Goal: Information Seeking & Learning: Learn about a topic

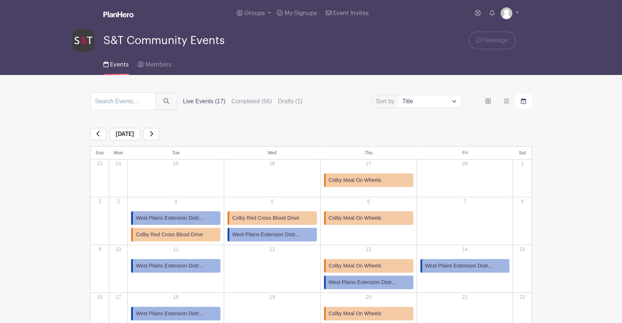
click at [159, 132] on link at bounding box center [151, 134] width 16 height 13
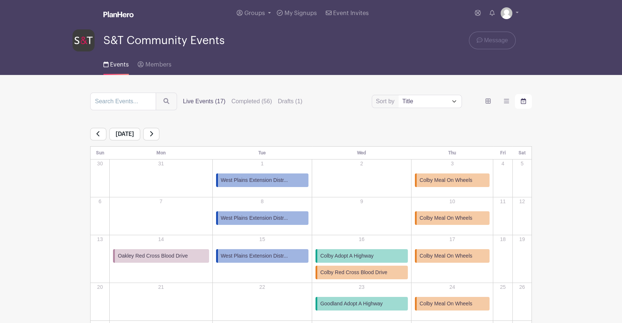
click at [0, 138] on main "Groups All Groups S&T Community Events [PERSON_NAME] Events My Signups Event In…" at bounding box center [311, 202] width 622 height 405
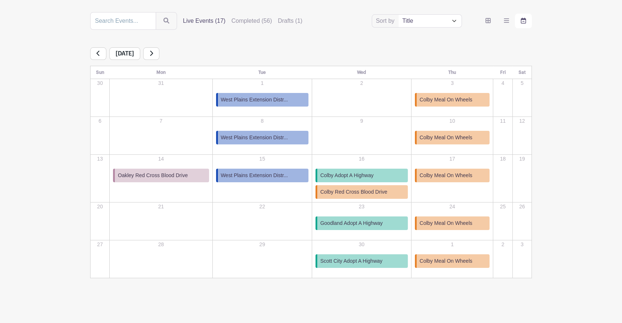
scroll to position [53, 0]
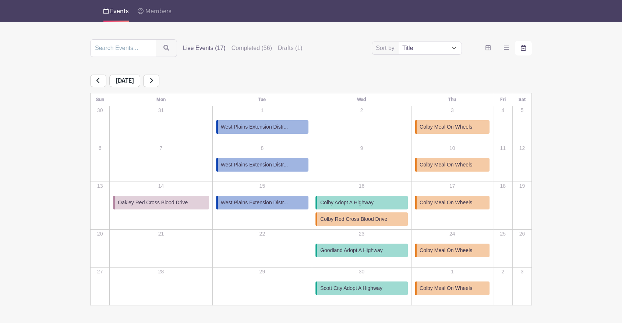
click at [159, 83] on link at bounding box center [151, 81] width 16 height 13
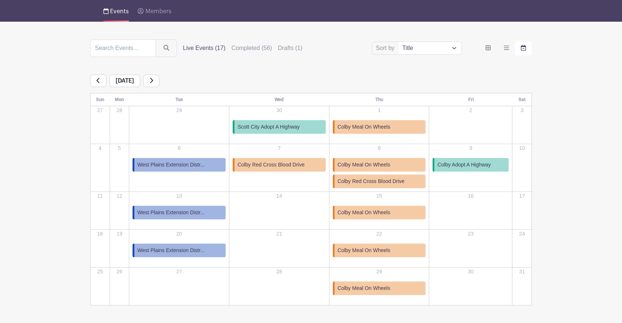
click at [153, 83] on icon at bounding box center [151, 81] width 4 height 6
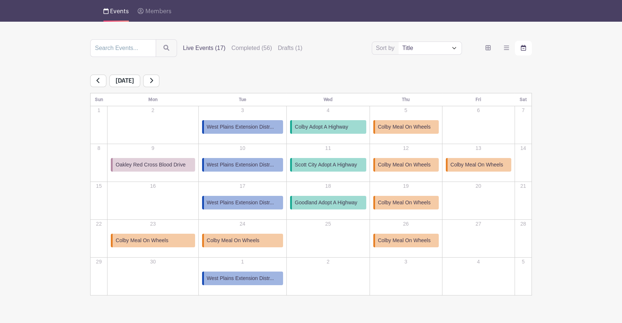
click at [159, 83] on link at bounding box center [151, 81] width 16 height 13
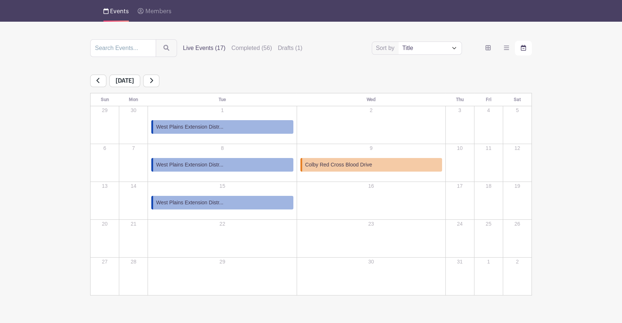
click at [153, 83] on icon at bounding box center [151, 81] width 4 height 6
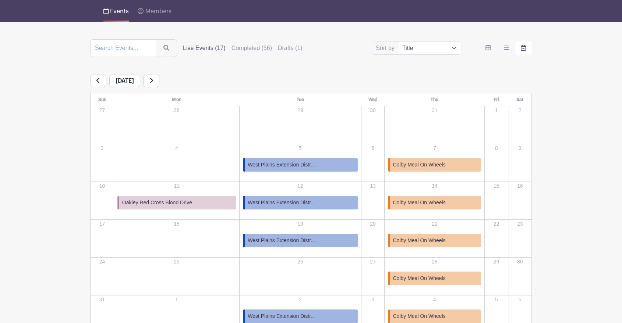
scroll to position [71, 0]
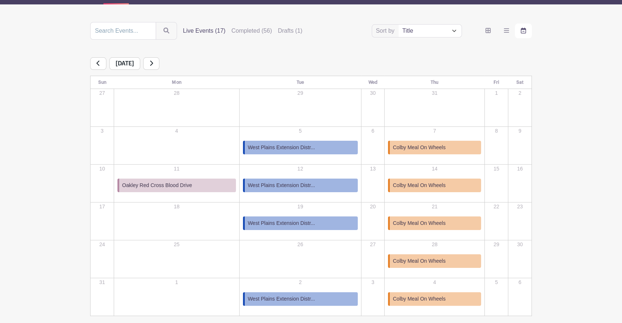
click at [159, 58] on link at bounding box center [151, 63] width 16 height 13
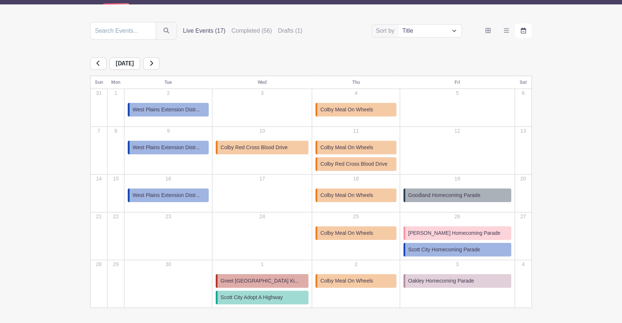
click at [456, 252] on span "Scott City Homecoming Parade" at bounding box center [444, 250] width 72 height 8
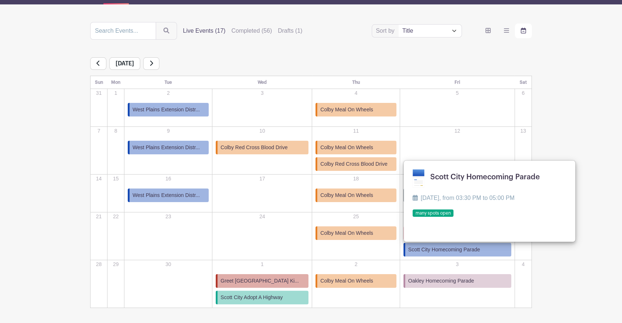
click at [540, 276] on turbo-frame "Sort by Title Recently modified Newest Upcoming dates Live Events (17) Complete…" at bounding box center [310, 165] width 477 height 286
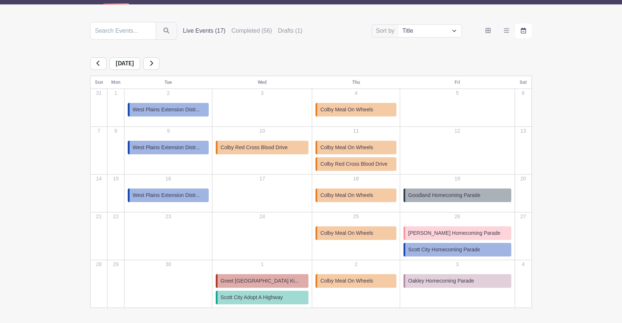
click at [257, 298] on span "Scott City Adopt A Highway" at bounding box center [251, 298] width 62 height 8
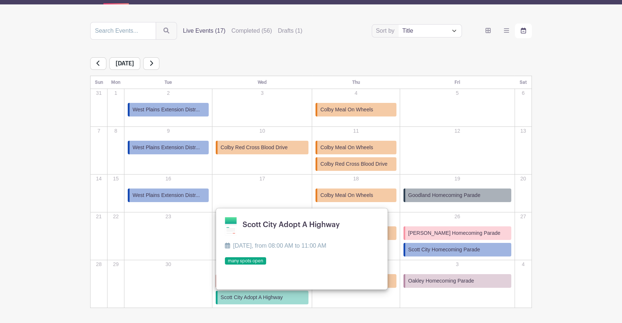
click at [225, 265] on link at bounding box center [225, 265] width 0 height 0
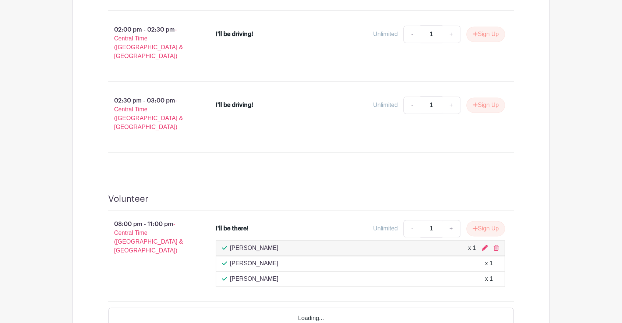
scroll to position [1059, 0]
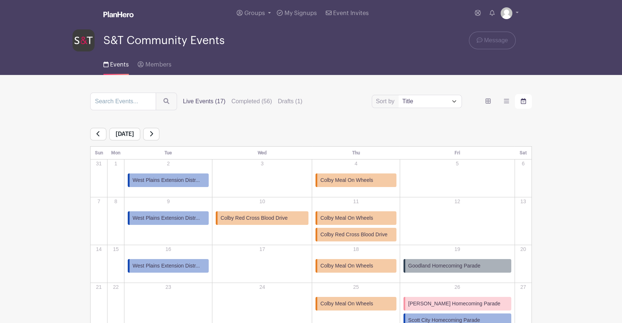
scroll to position [101, 0]
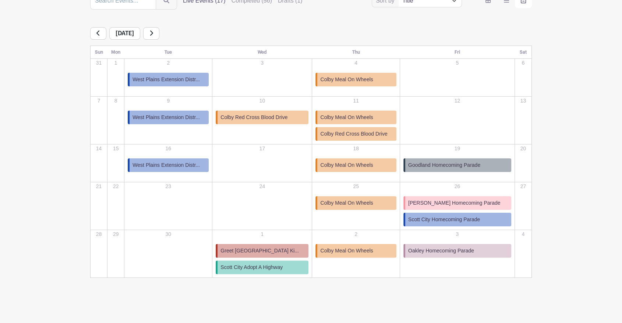
click at [456, 220] on span "Scott City Homecoming Parade" at bounding box center [444, 220] width 72 height 8
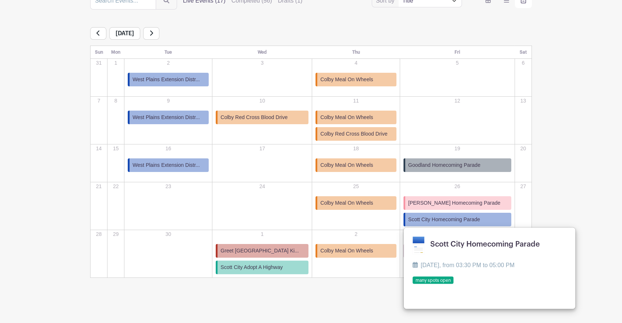
click at [412, 284] on link at bounding box center [412, 284] width 0 height 0
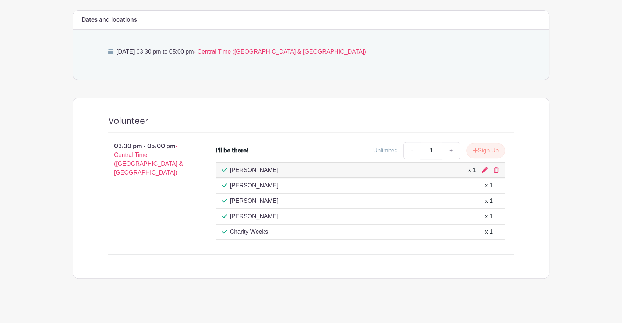
scroll to position [289, 0]
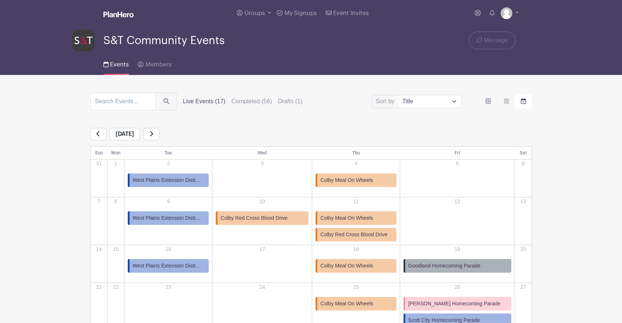
click at [153, 132] on icon at bounding box center [151, 133] width 3 height 5
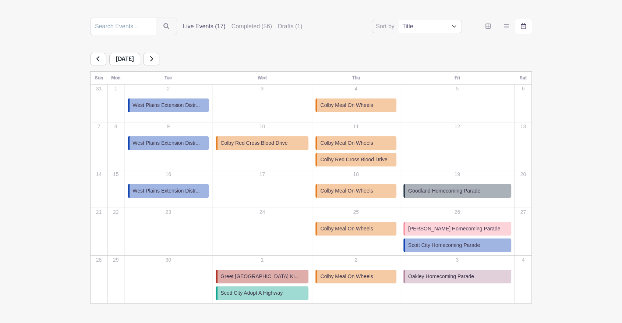
scroll to position [82, 0]
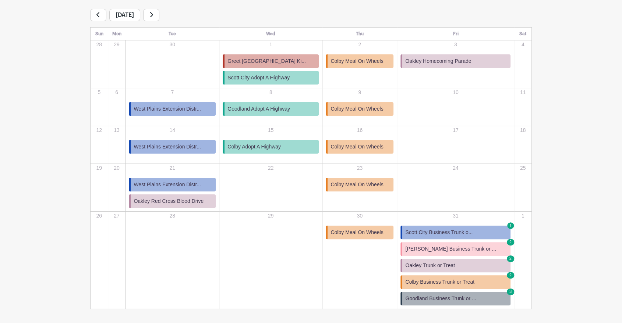
scroll to position [120, 0]
click at [455, 232] on span "Scott City Business Trunk o..." at bounding box center [438, 232] width 67 height 8
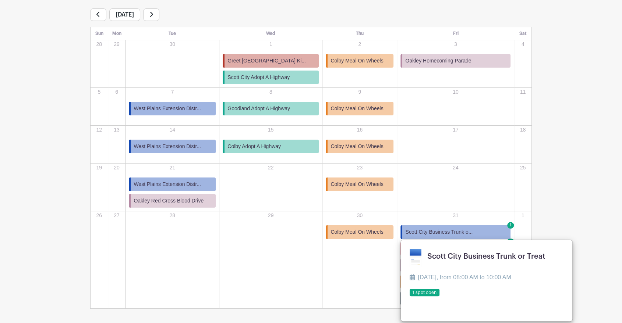
click at [581, 144] on main "Groups All Groups S&T Community Events [PERSON_NAME] Events My Signups Event In…" at bounding box center [311, 117] width 622 height 474
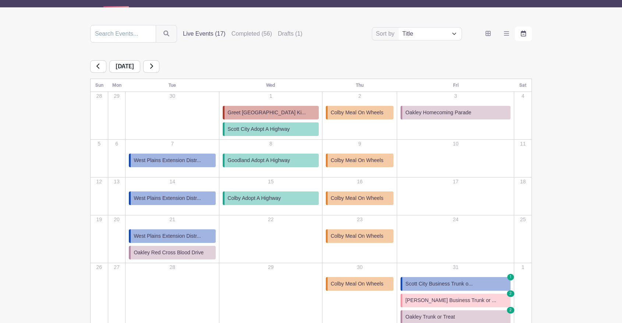
scroll to position [67, 0]
click at [159, 64] on link at bounding box center [151, 67] width 16 height 13
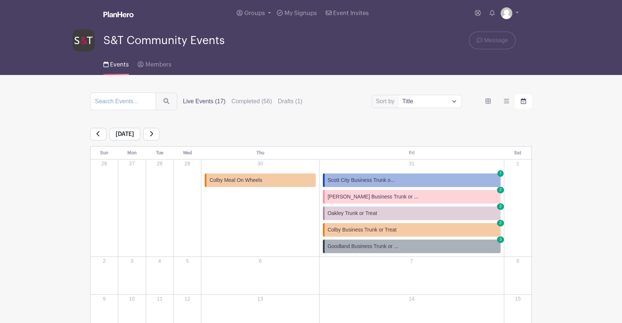
click at [100, 134] on link at bounding box center [98, 134] width 16 height 13
